Goal: Answer question/provide support

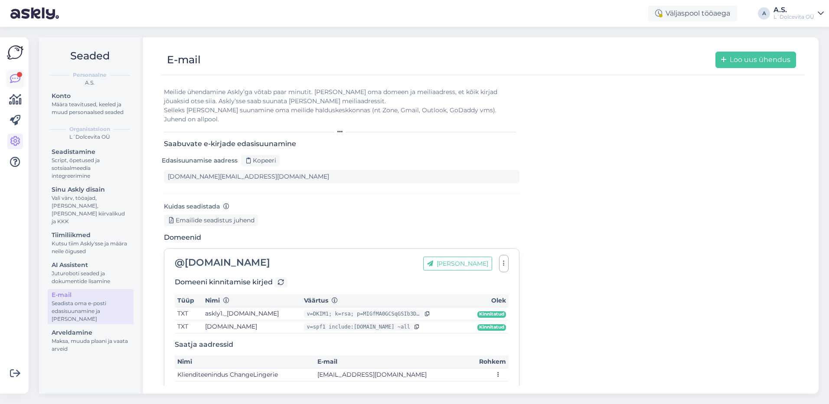
click at [13, 76] on icon at bounding box center [15, 79] width 10 height 10
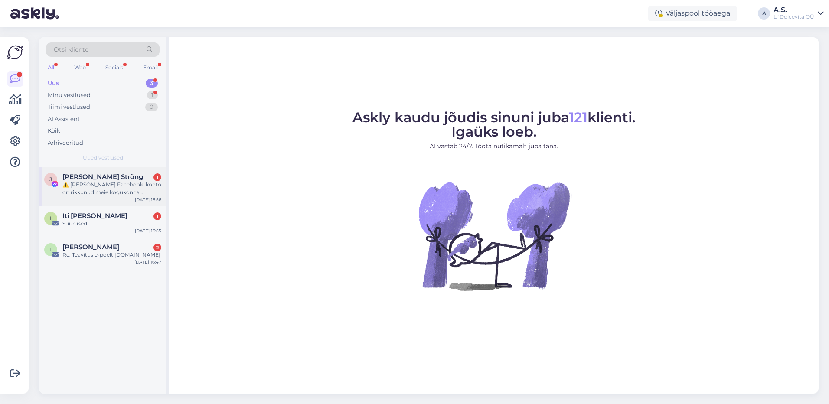
click at [133, 203] on div "[PERSON_NAME] Ströng 1 ⚠️ Teie Facebooki konto on rikkunud meie kogukonna stand…" at bounding box center [102, 186] width 127 height 39
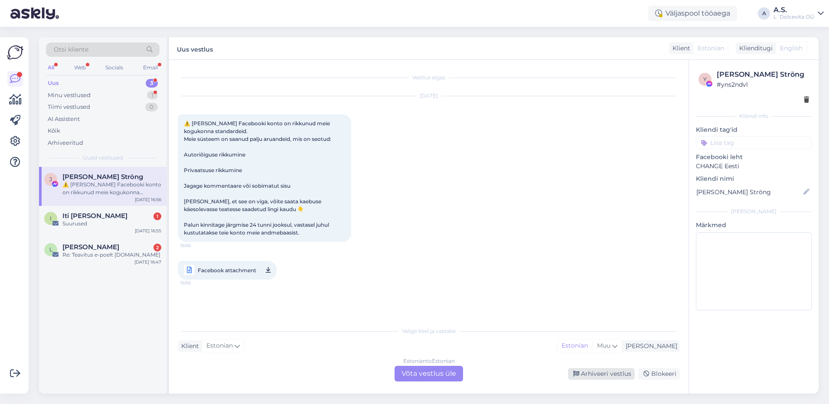
click at [622, 373] on div "Arhiveeri vestlus" at bounding box center [601, 374] width 67 height 12
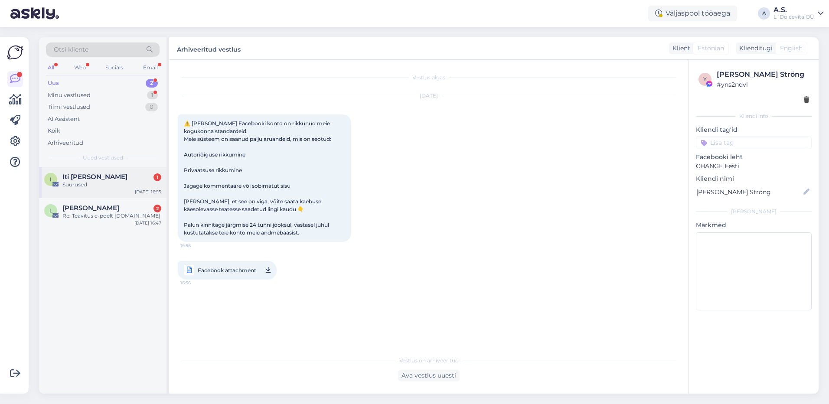
click at [111, 185] on div "Suurused" at bounding box center [111, 185] width 99 height 8
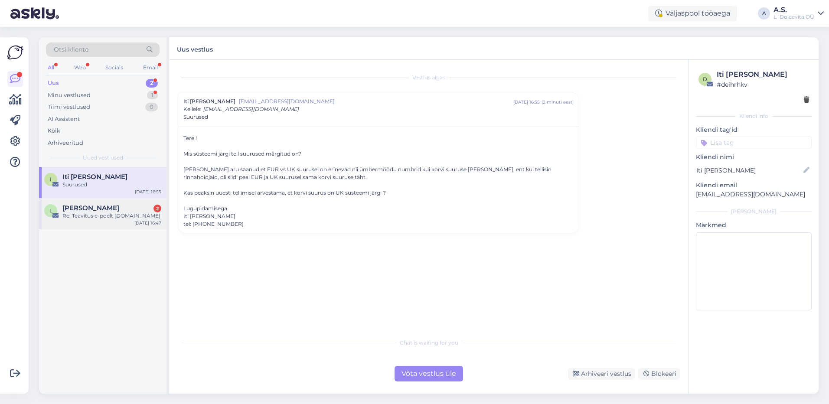
click at [109, 225] on div "L [PERSON_NAME] 2 Re: Teavitus e-poelt [DOMAIN_NAME] [DATE] 16:47" at bounding box center [102, 213] width 127 height 31
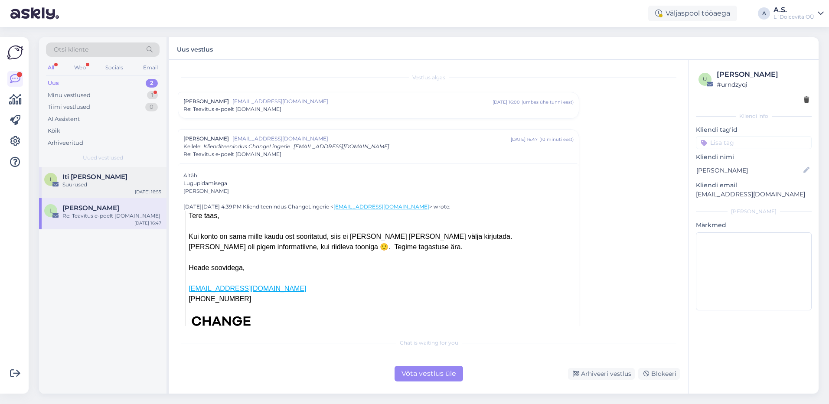
click at [72, 179] on span "Iti [PERSON_NAME]" at bounding box center [94, 177] width 65 height 8
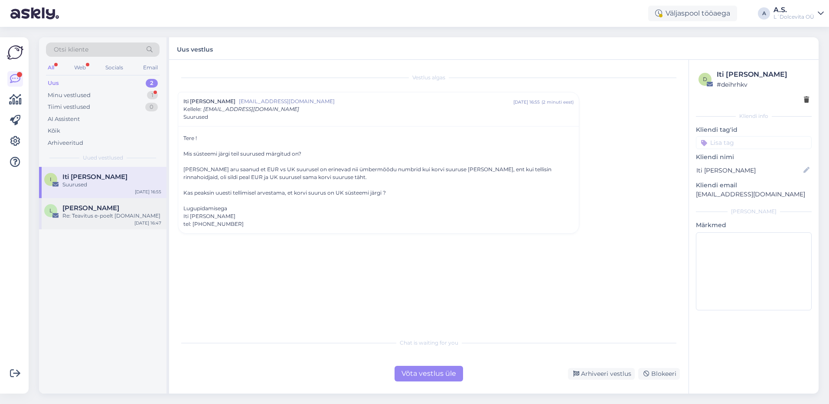
click at [111, 220] on div "L [PERSON_NAME] Re: Teavitus e-poelt [DOMAIN_NAME] [DATE] 16:47" at bounding box center [102, 213] width 127 height 31
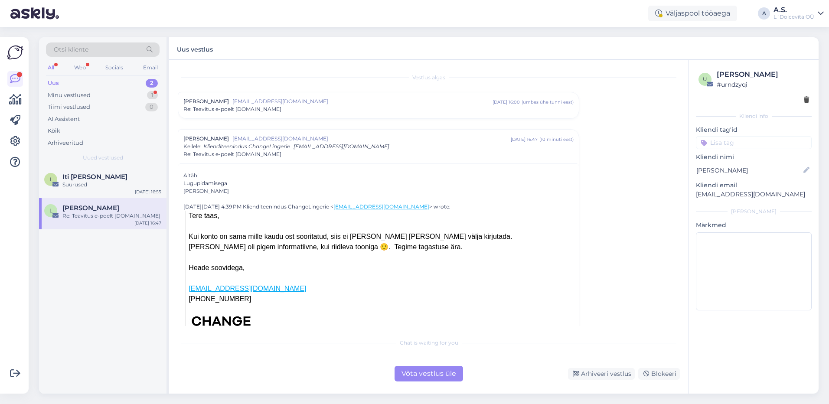
scroll to position [61, 0]
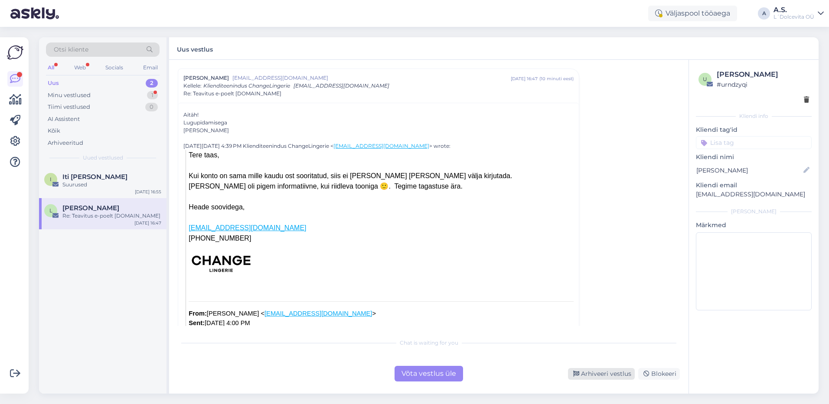
click at [593, 375] on div "Arhiveeri vestlus" at bounding box center [601, 374] width 67 height 12
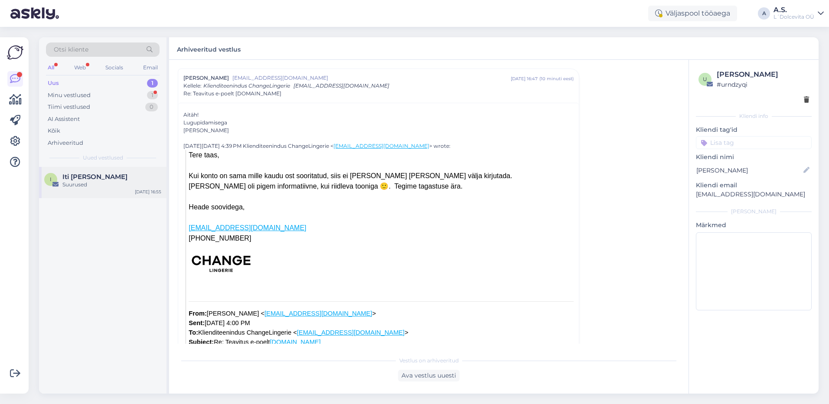
click at [103, 183] on div "Suurused" at bounding box center [111, 185] width 99 height 8
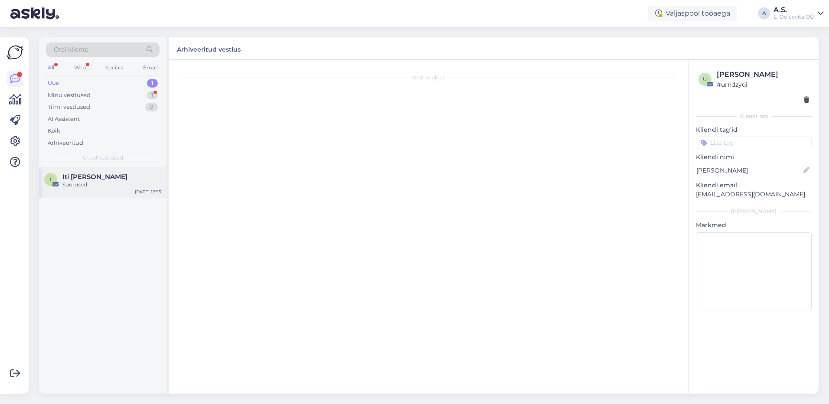
scroll to position [0, 0]
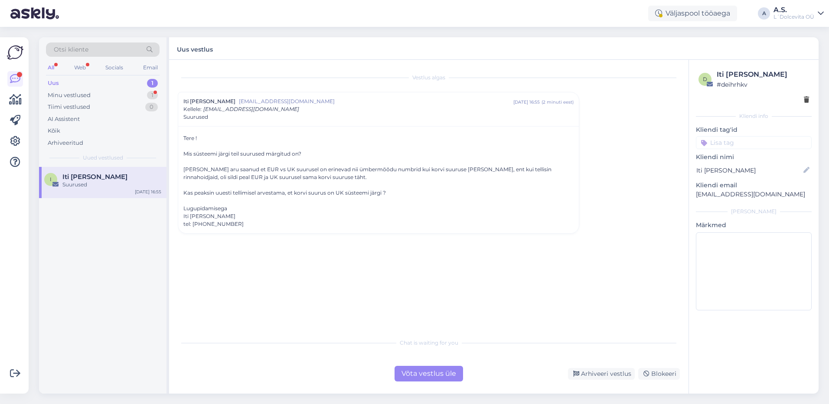
click at [424, 377] on div "Võta vestlus üle" at bounding box center [429, 374] width 69 height 16
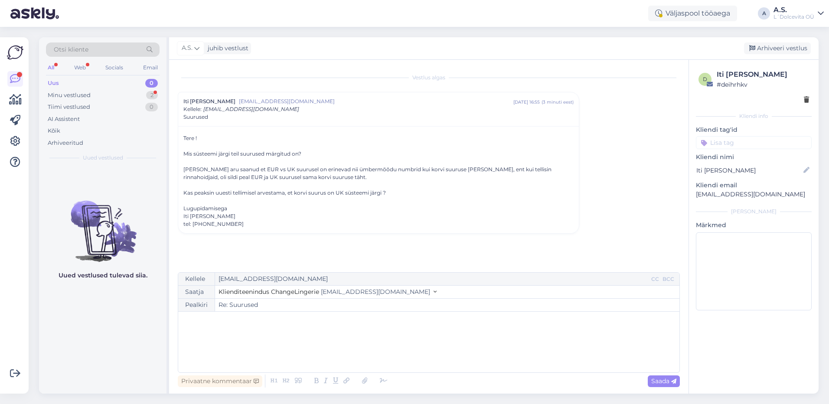
click at [320, 334] on div "﻿" at bounding box center [429, 342] width 493 height 52
click at [359, 339] on span "Meie arvestame kõiki suuruseid EUR järgi. Nad võivad kattuda, aga meie mõõdud o…" at bounding box center [345, 339] width 325 height 8
click at [276, 357] on p "Teie" at bounding box center [429, 356] width 493 height 9
click at [655, 378] on span "Saada" at bounding box center [663, 381] width 25 height 8
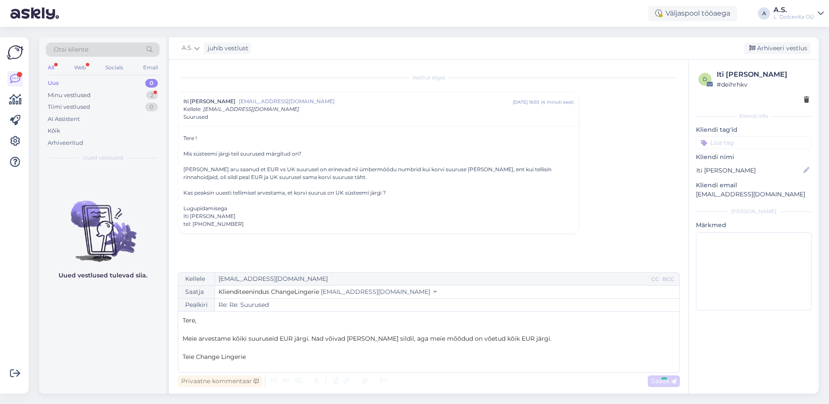
type input "Re: Suurused"
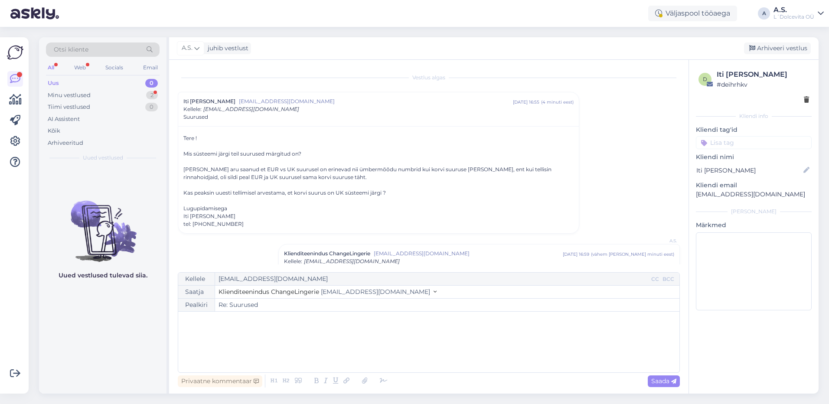
scroll to position [42, 0]
